Goal: Find specific page/section: Find specific page/section

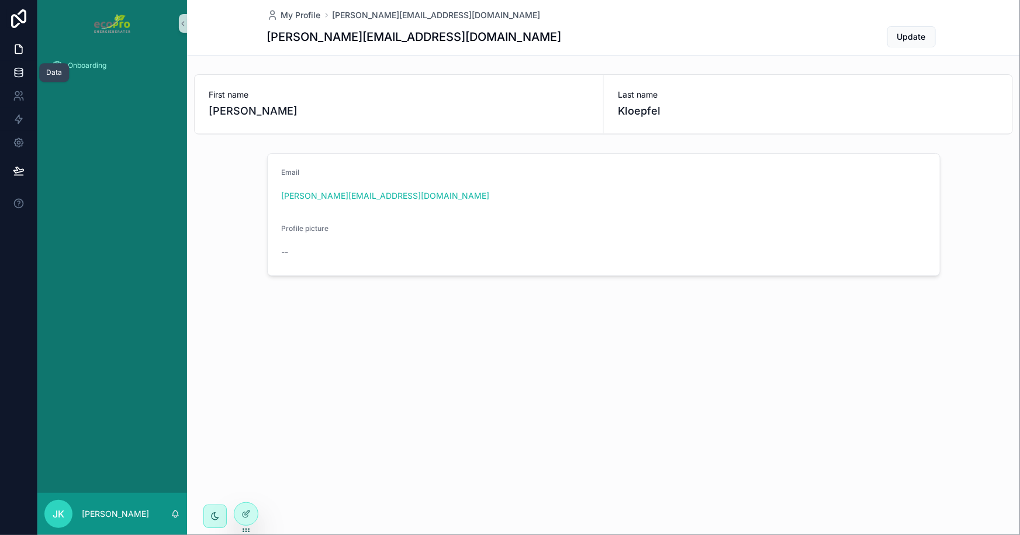
click at [17, 71] on icon at bounding box center [19, 69] width 8 height 3
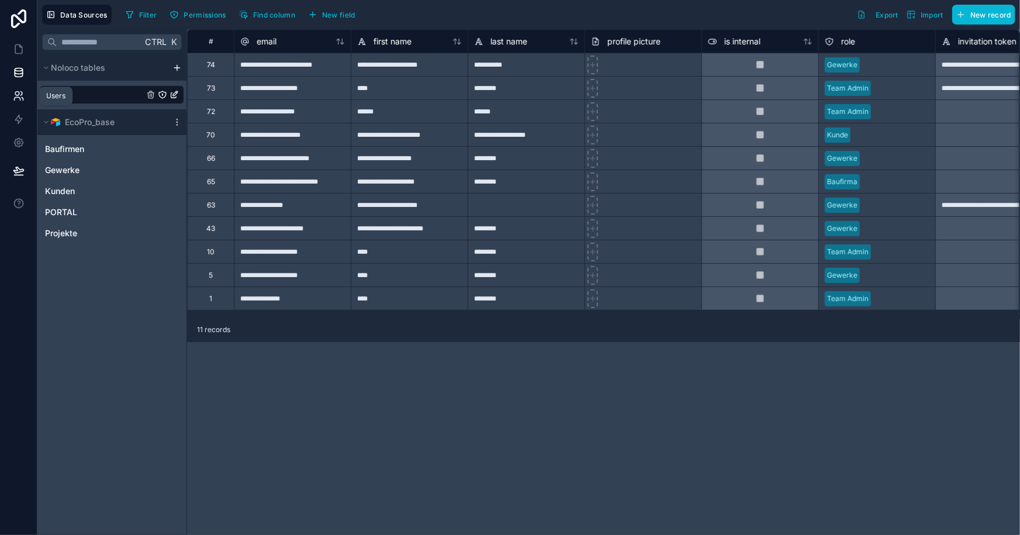
click at [18, 98] on icon at bounding box center [17, 99] width 6 height 3
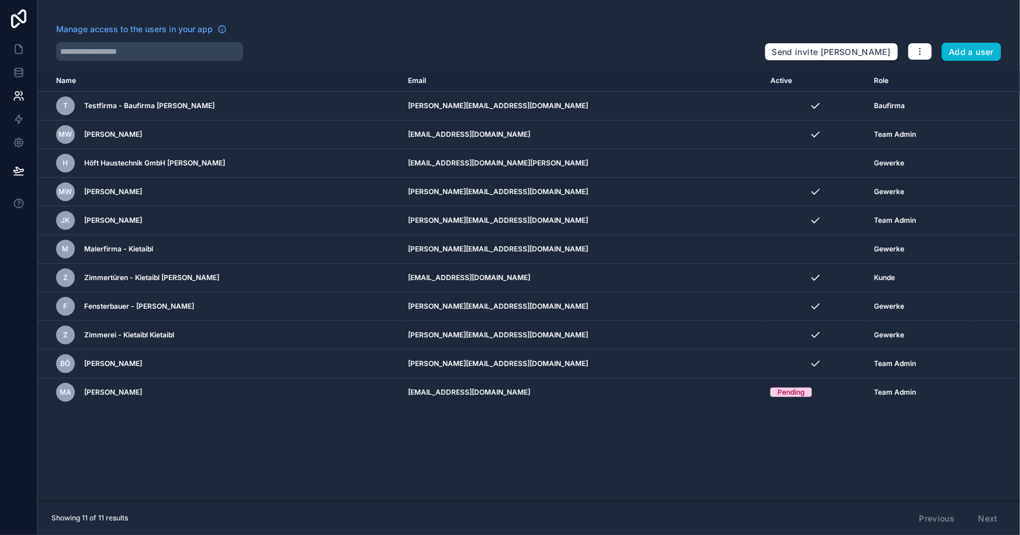
click at [586, 449] on div "Name Email Active Role [DOMAIN_NAME] T Testfirma - Baufirma Gottlieb [EMAIL_ADD…" at bounding box center [528, 285] width 983 height 431
